Goal: Task Accomplishment & Management: Manage account settings

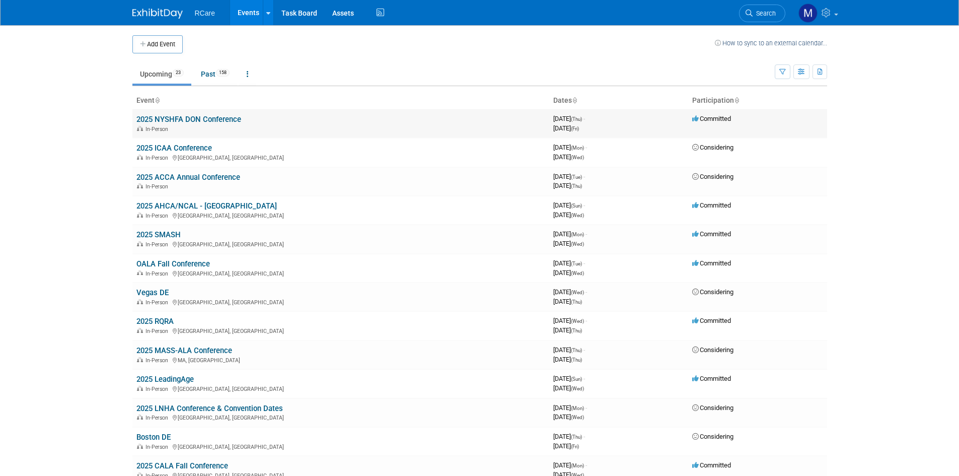
click at [223, 121] on link "2025 NYSHFA DON Conference" at bounding box center [188, 119] width 105 height 9
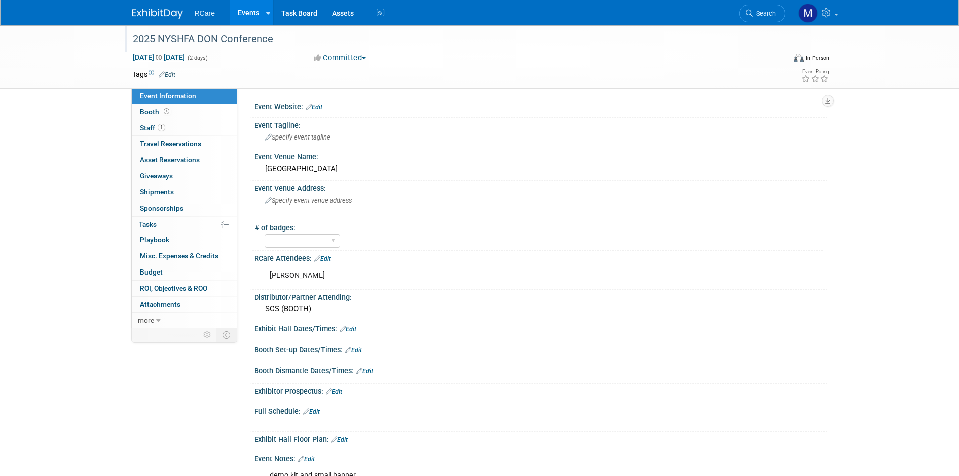
drag, startPoint x: 284, startPoint y: 38, endPoint x: 131, endPoint y: 38, distance: 153.0
click at [131, 38] on div "2025 NYSHFA DON Conference" at bounding box center [449, 39] width 641 height 18
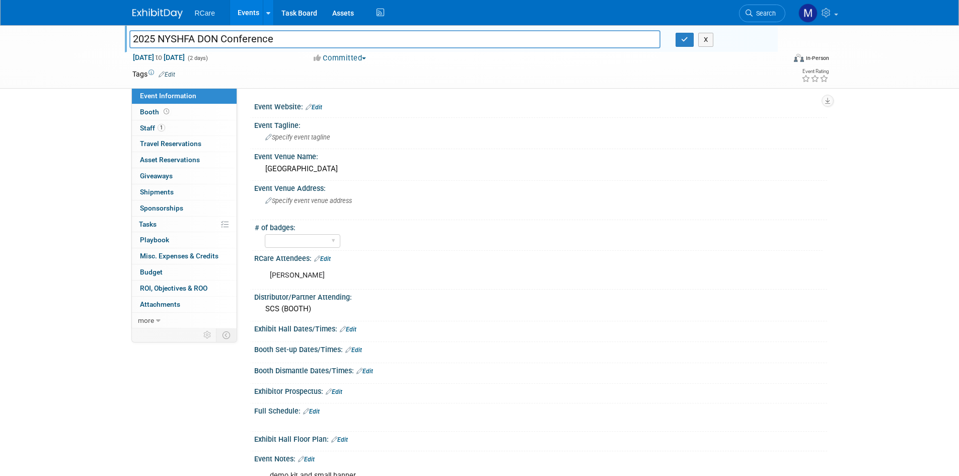
drag, startPoint x: 289, startPoint y: 38, endPoint x: 130, endPoint y: 44, distance: 159.1
click at [130, 44] on input "2025 NYSHFA DON Conference" at bounding box center [394, 39] width 531 height 18
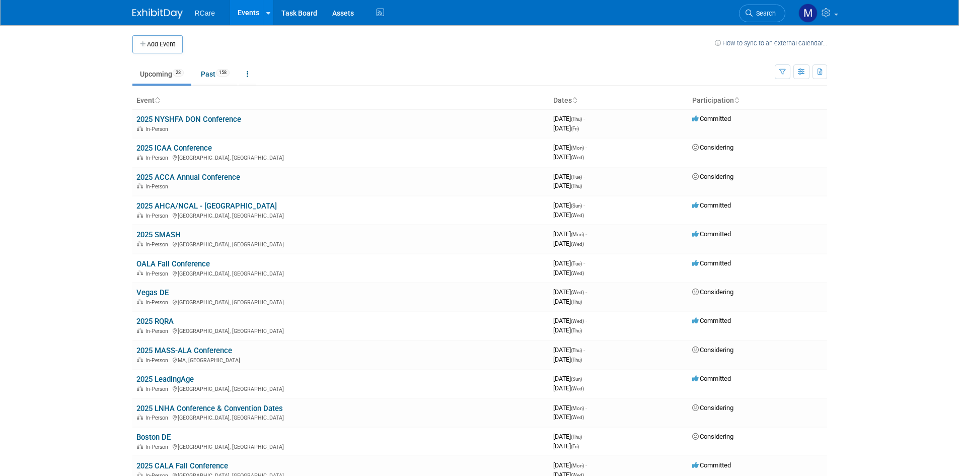
click at [192, 118] on link "2025 NYSHFA DON Conference" at bounding box center [188, 119] width 105 height 9
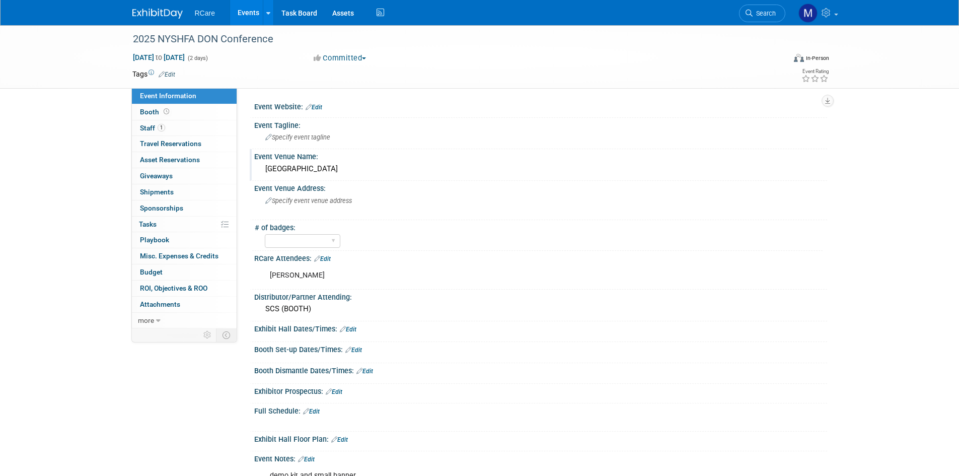
drag, startPoint x: 372, startPoint y: 172, endPoint x: 266, endPoint y: 165, distance: 106.9
click at [266, 165] on div "[GEOGRAPHIC_DATA]" at bounding box center [541, 169] width 558 height 16
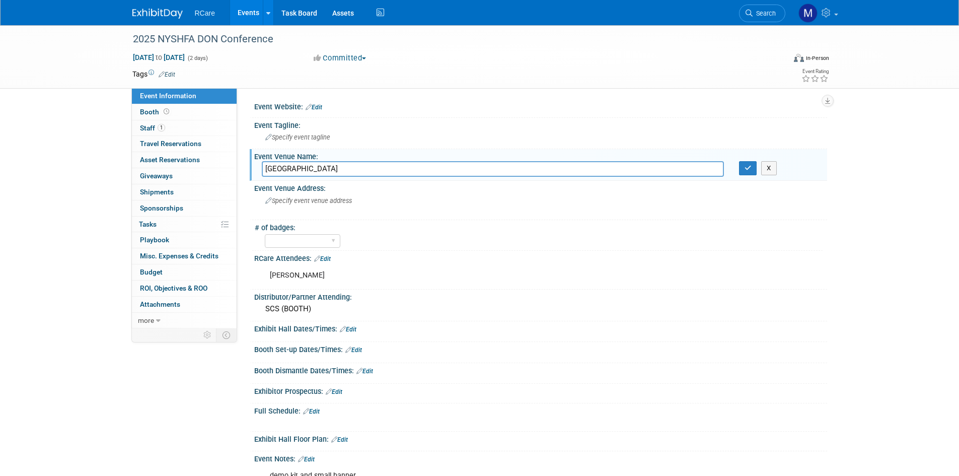
click at [437, 84] on div "Tags Edit Event Rating" at bounding box center [481, 76] width 712 height 18
click at [436, 55] on div "Committed Committed Considering Not Going" at bounding box center [421, 58] width 222 height 11
